Goal: Information Seeking & Learning: Learn about a topic

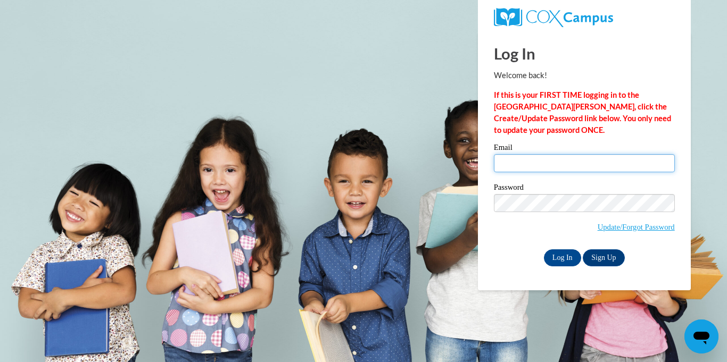
click at [542, 166] on input "Email" at bounding box center [584, 163] width 181 height 18
type input "[EMAIL_ADDRESS][DOMAIN_NAME]"
click at [559, 260] on input "Log In" at bounding box center [562, 258] width 37 height 17
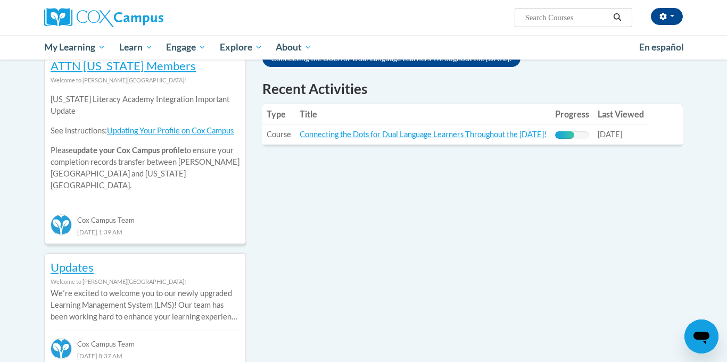
scroll to position [362, 0]
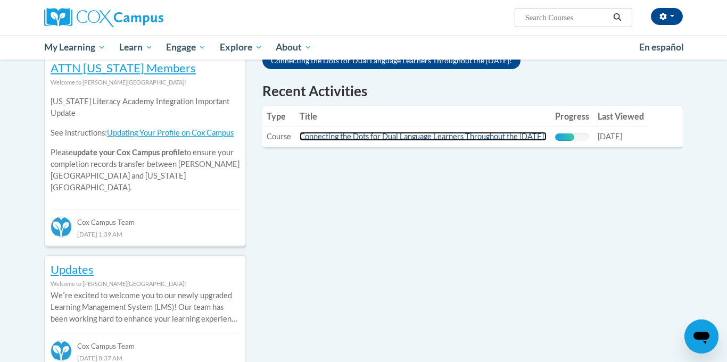
click at [546, 136] on link "Connecting the Dots for Dual Language Learners Throughout the Preschool Day!" at bounding box center [423, 136] width 247 height 9
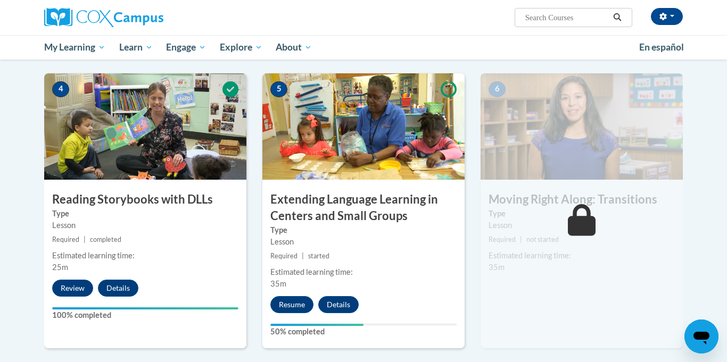
scroll to position [519, 0]
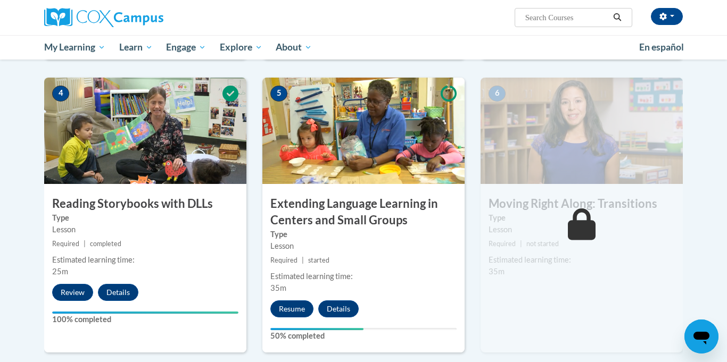
click at [291, 314] on button "Resume" at bounding box center [291, 309] width 43 height 17
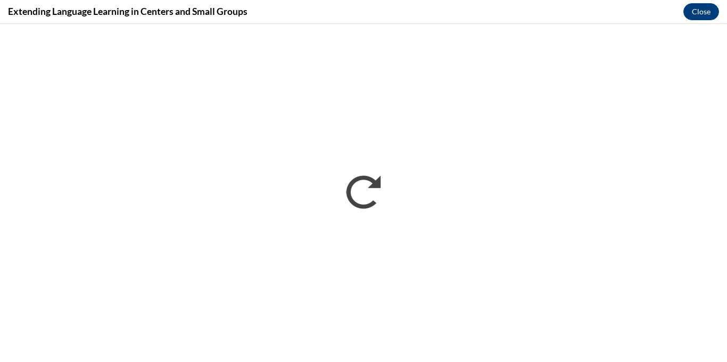
scroll to position [0, 0]
click at [700, 10] on button "Close" at bounding box center [701, 11] width 36 height 17
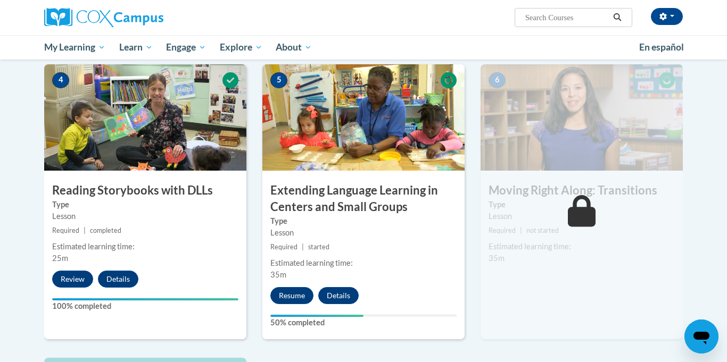
scroll to position [545, 0]
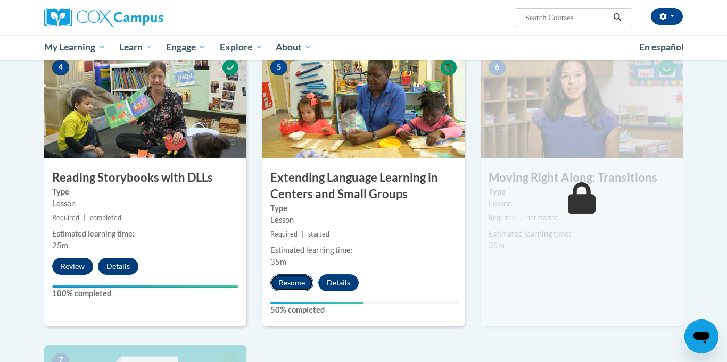
click at [281, 287] on button "Resume" at bounding box center [291, 283] width 43 height 17
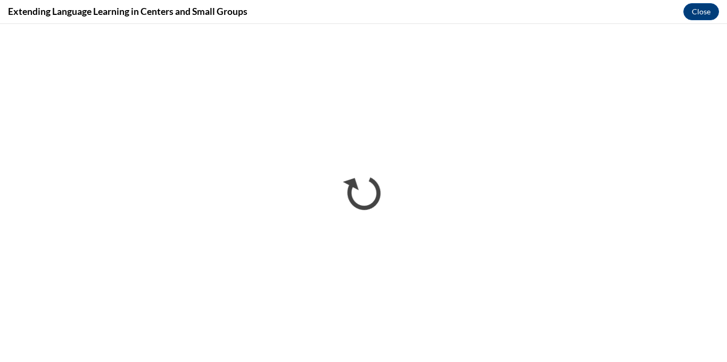
scroll to position [0, 0]
click at [701, 12] on button "Close" at bounding box center [701, 11] width 36 height 17
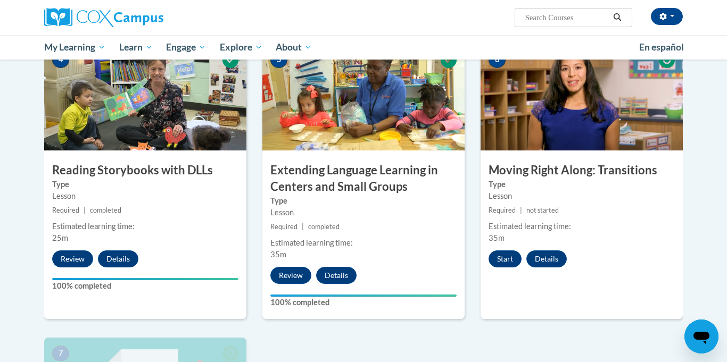
scroll to position [544, 0]
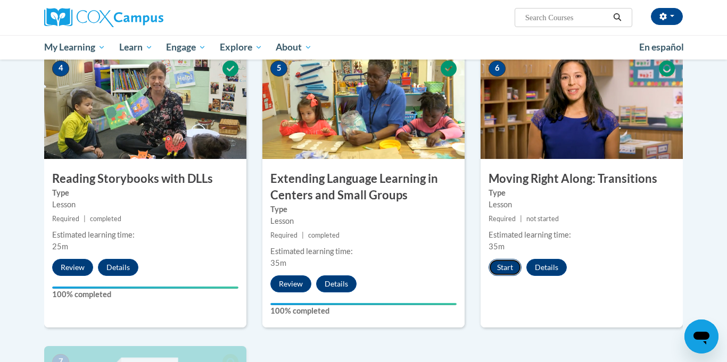
click at [512, 268] on button "Start" at bounding box center [504, 267] width 33 height 17
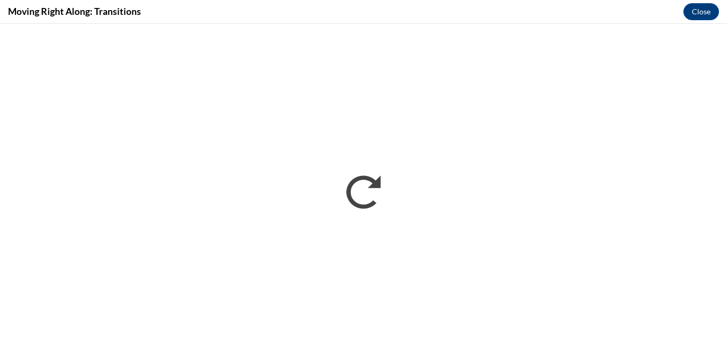
scroll to position [0, 0]
